Goal: Task Accomplishment & Management: Manage account settings

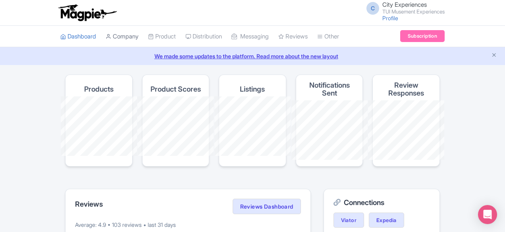
click at [106, 37] on link "Company" at bounding box center [122, 37] width 33 height 22
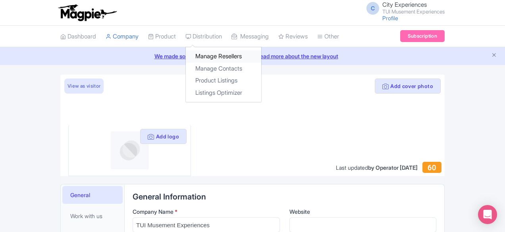
click at [186, 58] on link "Manage Resellers" at bounding box center [223, 56] width 75 height 12
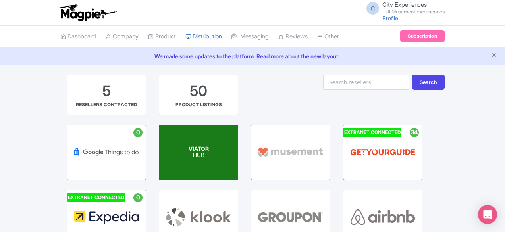
click at [189, 150] on span "VIATOR" at bounding box center [199, 148] width 20 height 7
click at [165, 133] on div "VIATOR HUB" at bounding box center [198, 152] width 79 height 55
click at [159, 143] on div "VIATOR HUB" at bounding box center [198, 152] width 79 height 55
click at [176, 128] on div "VIATOR HUB" at bounding box center [198, 152] width 79 height 55
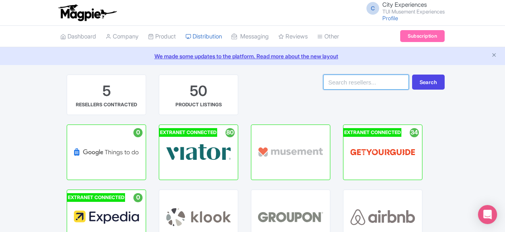
click at [384, 78] on input "search" at bounding box center [366, 82] width 86 height 15
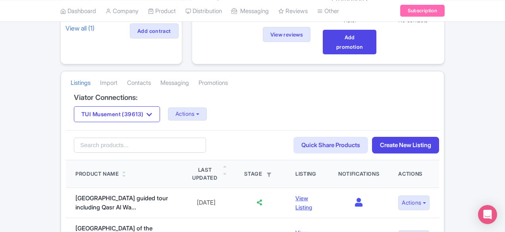
scroll to position [119, 0]
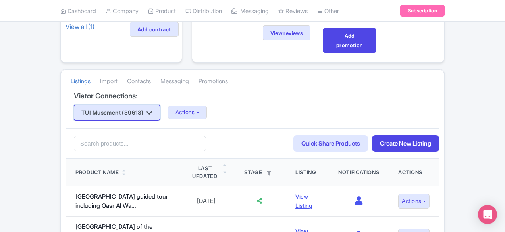
click at [83, 105] on button "TUI Musement (39613)" at bounding box center [117, 113] width 86 height 16
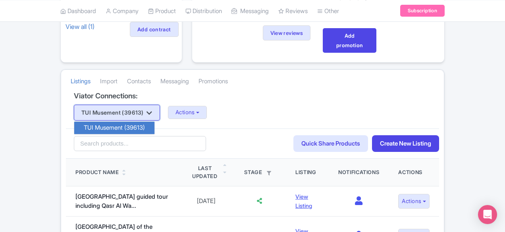
click at [94, 105] on button "TUI Musement (39613)" at bounding box center [117, 113] width 86 height 16
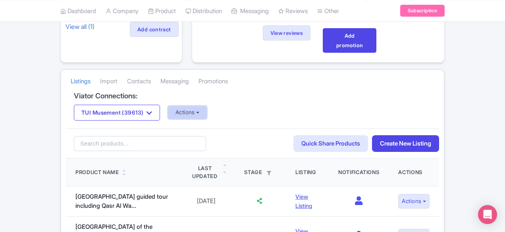
click at [168, 106] on button "Actions" at bounding box center [187, 112] width 39 height 13
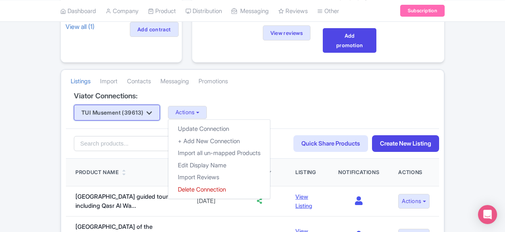
click at [146, 110] on icon "button" at bounding box center [149, 113] width 6 height 6
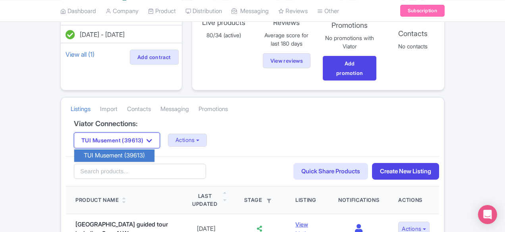
scroll to position [79, 0]
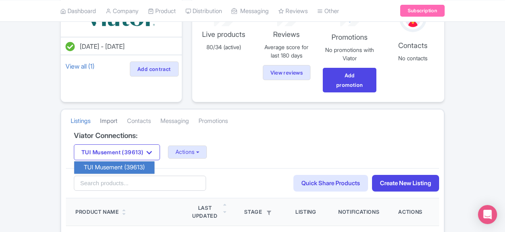
click at [100, 110] on link "Import" at bounding box center [108, 121] width 17 height 22
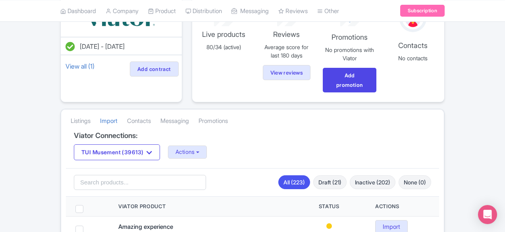
click at [122, 110] on li "Contacts" at bounding box center [138, 120] width 33 height 21
click at [71, 110] on link "Listings" at bounding box center [81, 121] width 20 height 22
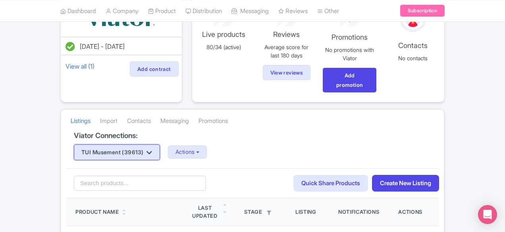
click at [146, 150] on icon "button" at bounding box center [149, 153] width 6 height 6
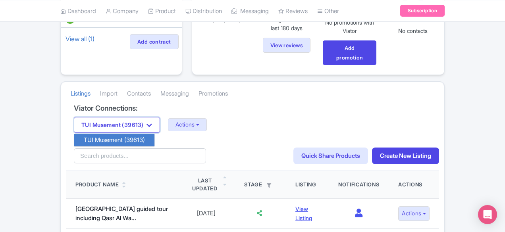
scroll to position [119, 0]
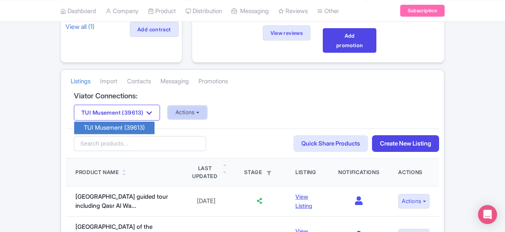
click at [168, 106] on button "Actions" at bounding box center [187, 112] width 39 height 13
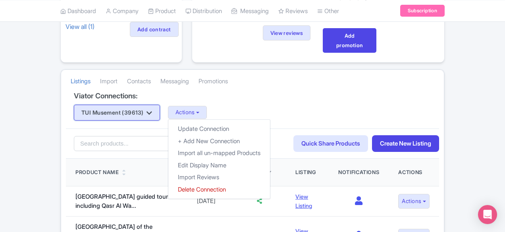
click at [146, 110] on icon "button" at bounding box center [149, 113] width 6 height 6
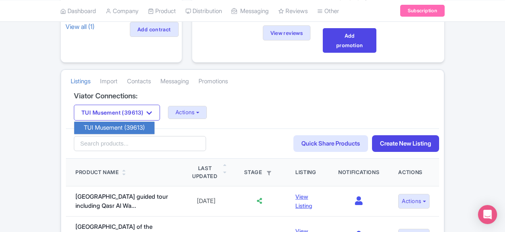
click at [210, 111] on div "Viator Connections: TUI Musement (39613) TUI Musement (39613) Actions Update Co…" at bounding box center [252, 110] width 373 height 37
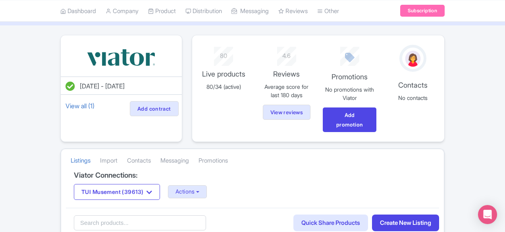
scroll to position [0, 0]
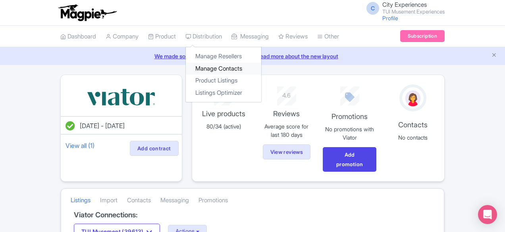
click at [186, 70] on link "Manage Contacts" at bounding box center [223, 69] width 75 height 12
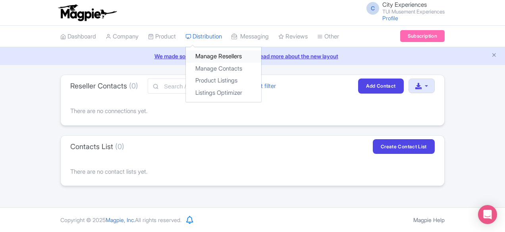
click at [186, 52] on link "Manage Resellers" at bounding box center [223, 56] width 75 height 12
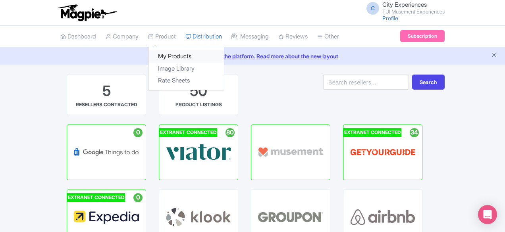
click at [148, 53] on link "My Products" at bounding box center [185, 56] width 75 height 12
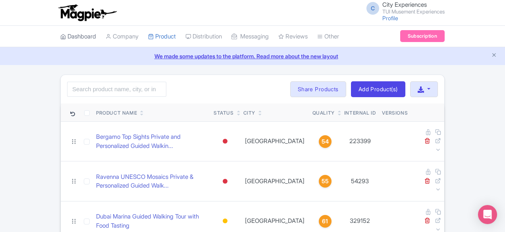
click at [60, 39] on link "Dashboard" at bounding box center [78, 37] width 36 height 22
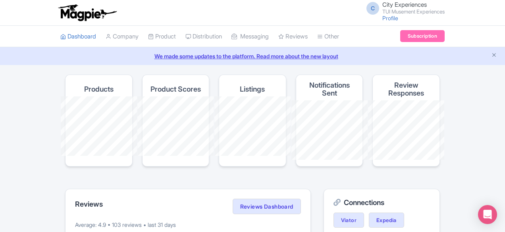
click at [106, 37] on link "Company" at bounding box center [122, 37] width 33 height 22
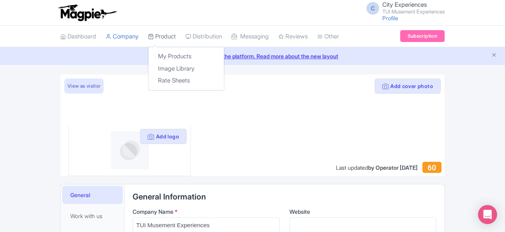
click at [148, 32] on link "Product" at bounding box center [162, 37] width 28 height 22
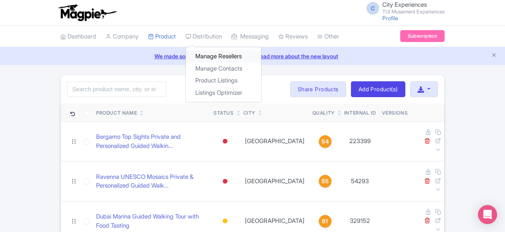
click at [186, 56] on link "Manage Resellers" at bounding box center [223, 56] width 75 height 12
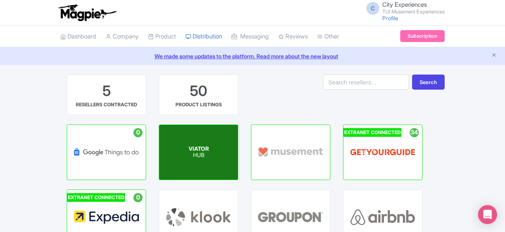
click at [159, 151] on div "VIATOR HUB" at bounding box center [198, 152] width 79 height 55
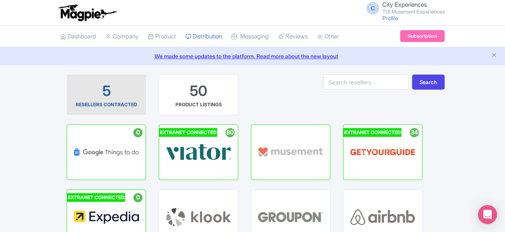
click at [102, 96] on div "5" at bounding box center [106, 91] width 8 height 20
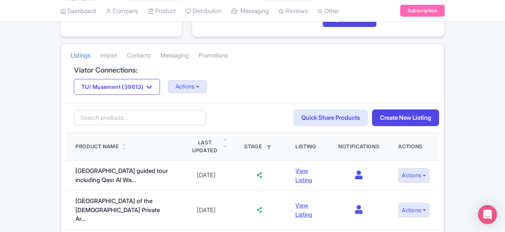
scroll to position [145, 0]
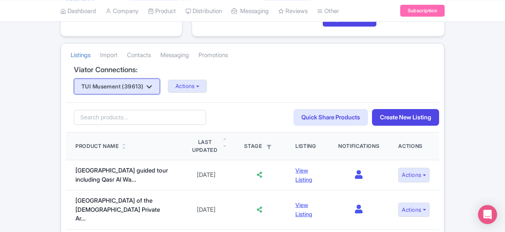
click at [99, 79] on button "TUI Musement (39613)" at bounding box center [117, 87] width 86 height 16
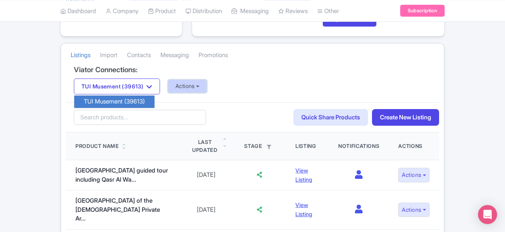
click at [168, 80] on button "Actions" at bounding box center [187, 86] width 39 height 13
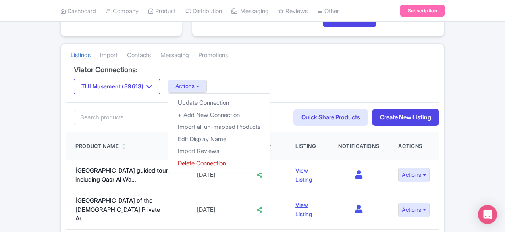
click at [243, 79] on div "TUI Musement (39613) TUI Musement (39613) Actions Update Connection + Add New C…" at bounding box center [252, 87] width 357 height 16
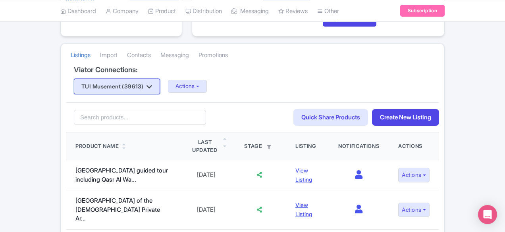
click at [81, 79] on button "TUI Musement (39613)" at bounding box center [117, 87] width 86 height 16
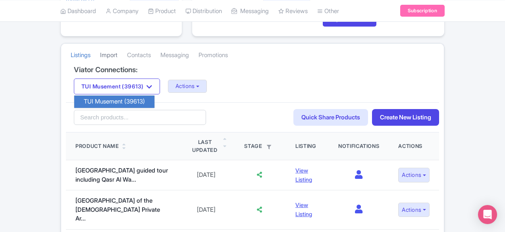
click at [100, 44] on link "Import" at bounding box center [108, 55] width 17 height 22
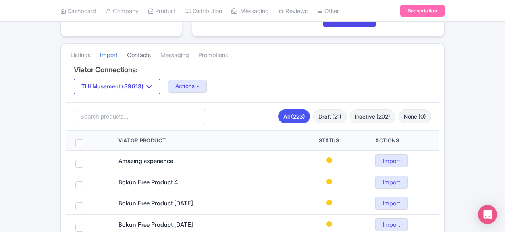
click at [127, 44] on link "Contacts" at bounding box center [139, 55] width 24 height 22
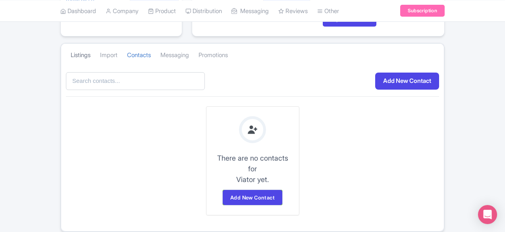
click at [71, 44] on link "Listings" at bounding box center [81, 55] width 20 height 22
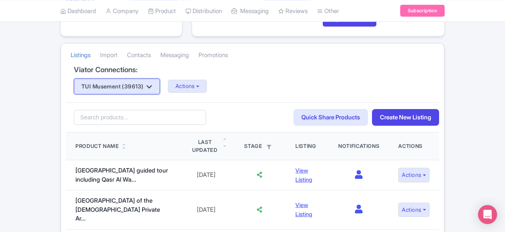
click at [74, 79] on button "TUI Musement (39613)" at bounding box center [117, 87] width 86 height 16
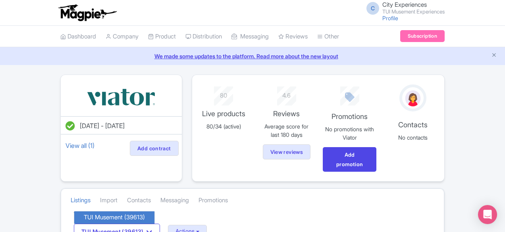
click at [427, 6] on span "City Experiences" at bounding box center [404, 5] width 44 height 8
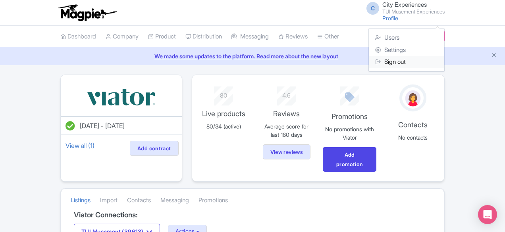
click at [444, 65] on link "Sign out" at bounding box center [406, 62] width 75 height 12
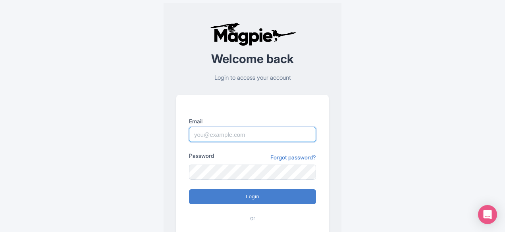
click at [258, 130] on input "Email" at bounding box center [252, 134] width 127 height 15
paste input "Hello*1234"
drag, startPoint x: 259, startPoint y: 135, endPoint x: 69, endPoint y: 160, distance: 192.2
click at [69, 160] on div "Success You have been logged out Welcome back Login to access your account Emai…" at bounding box center [253, 155] width 394 height 310
type input "[EMAIL_ADDRESS][DOMAIN_NAME]"
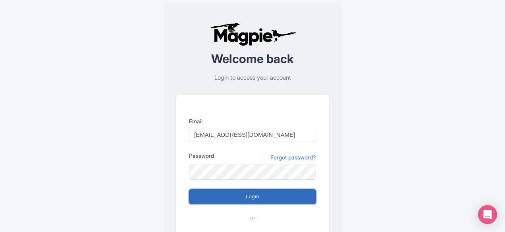
click at [254, 199] on input "Login" at bounding box center [252, 196] width 127 height 15
type input "Logging in..."
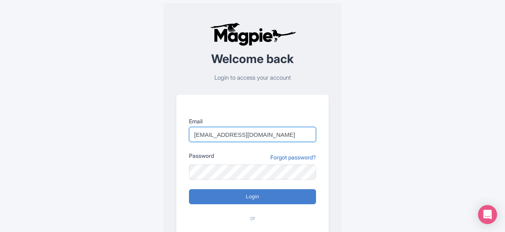
click at [202, 136] on input "yied.ota@musement.com" at bounding box center [252, 134] width 127 height 15
type input "yield.ota@musement.com"
click at [245, 208] on form "Email yield.ota@musement.com Password Forgot password? Login or Sign in with Go…" at bounding box center [252, 179] width 127 height 125
click at [241, 204] on form "Email yield.ota@musement.com Password Forgot password? Login or Sign in with Go…" at bounding box center [252, 179] width 127 height 125
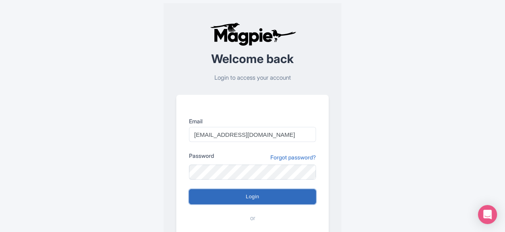
click at [243, 201] on input "Login" at bounding box center [252, 196] width 127 height 15
type input "Logging in..."
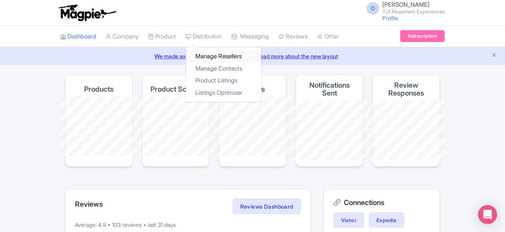
click at [186, 56] on link "Manage Resellers" at bounding box center [223, 56] width 75 height 12
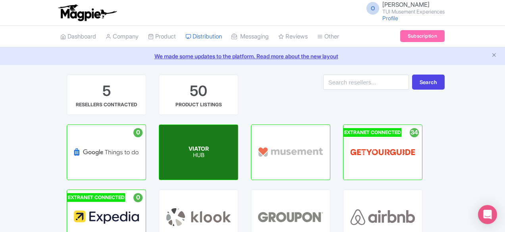
click at [159, 142] on div "VIATOR HUB" at bounding box center [198, 152] width 79 height 55
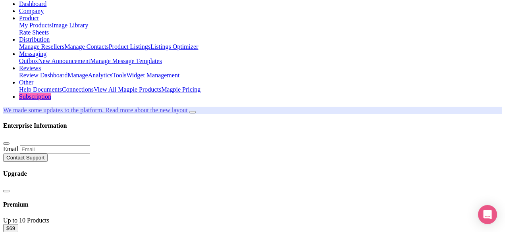
scroll to position [63, 0]
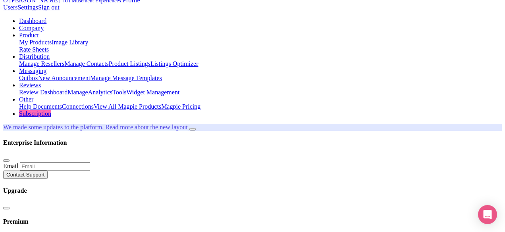
scroll to position [0, 0]
